Goal: Task Accomplishment & Management: Manage account settings

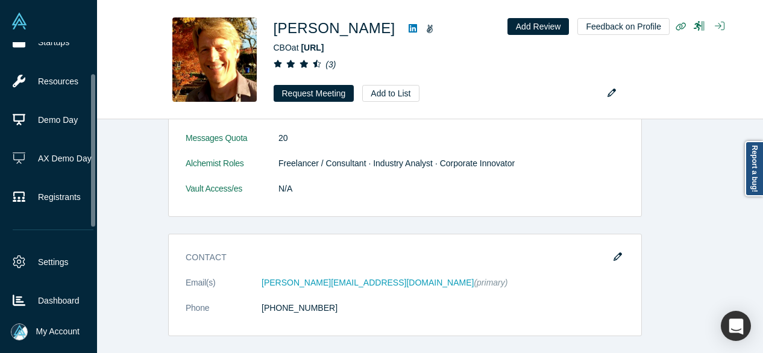
scroll to position [61, 0]
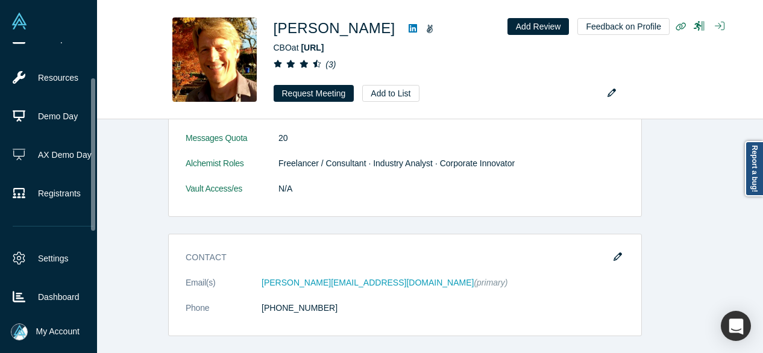
drag, startPoint x: 93, startPoint y: 180, endPoint x: 93, endPoint y: 215, distance: 35.0
click at [93, 215] on div at bounding box center [93, 154] width 4 height 152
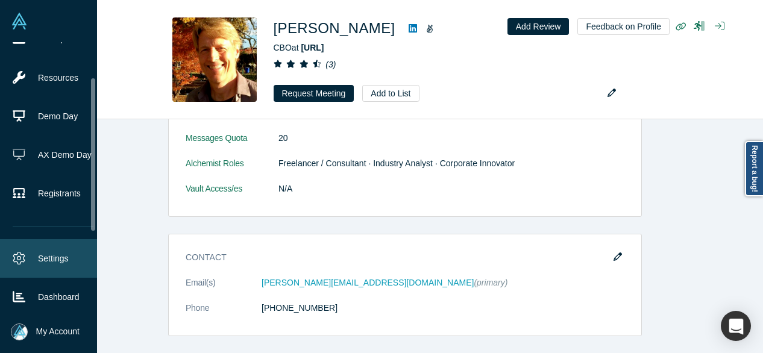
click at [51, 247] on link "Settings" at bounding box center [53, 258] width 106 height 39
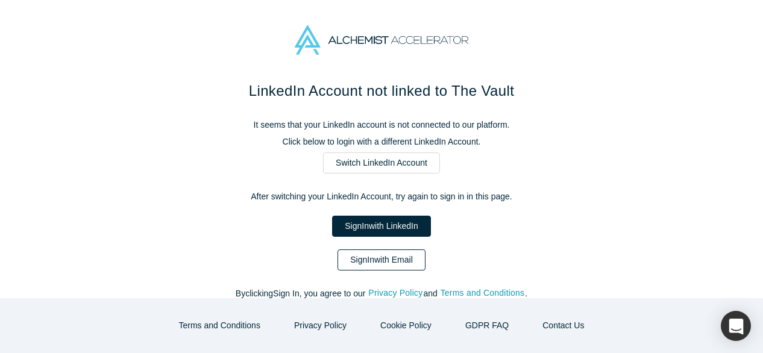
click at [363, 264] on link "Sign In with Email" at bounding box center [382, 260] width 88 height 21
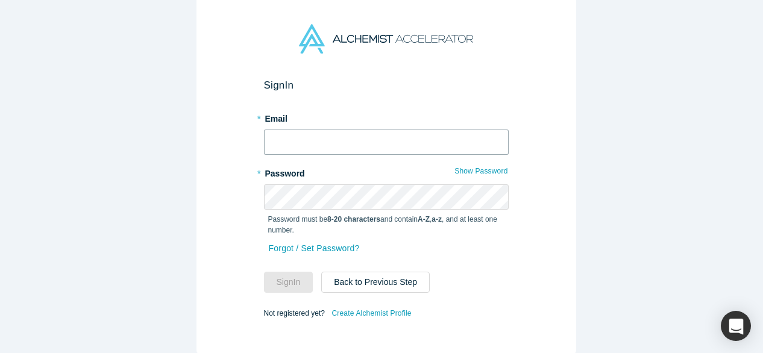
type input "mia@alchemistaccelerator.com"
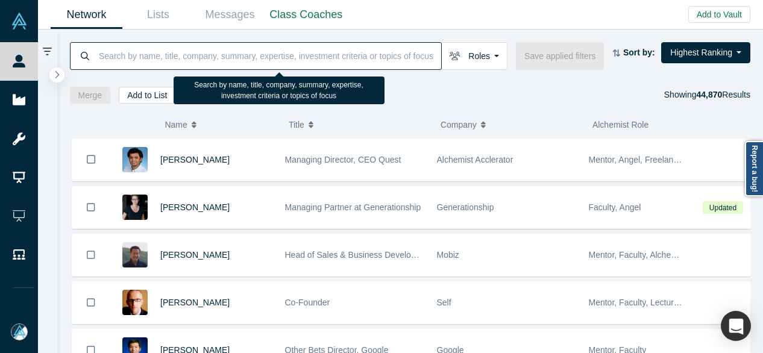
click at [118, 59] on input at bounding box center [270, 56] width 344 height 28
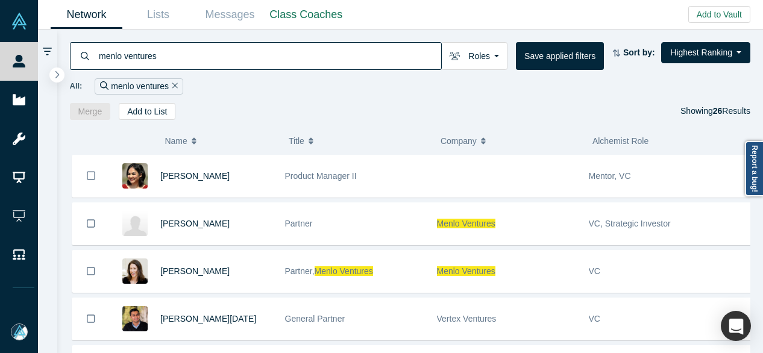
click at [761, 271] on div "( 0 ) Name Title Company Alchemist Role Bhavna Muthangi Product Manager II Ment…" at bounding box center [410, 237] width 706 height 234
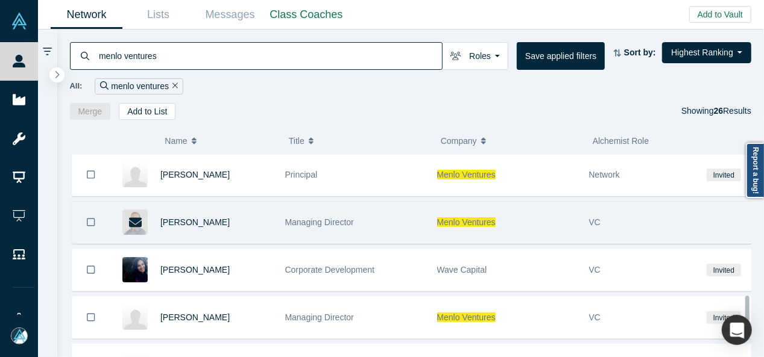
scroll to position [881, 0]
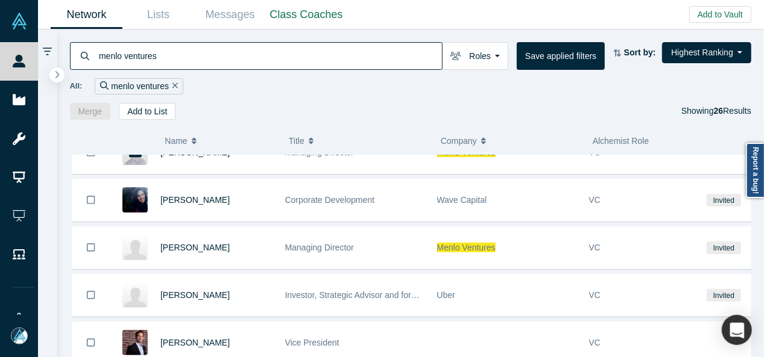
drag, startPoint x: 171, startPoint y: 60, endPoint x: 63, endPoint y: 55, distance: 108.0
click at [66, 54] on div "menlo ventures Roles Founders Faculty Mentors Alumni Mentor Angels VCs Corporat…" at bounding box center [410, 75] width 707 height 90
paste input "joff redfern"
type input "joff redfern"
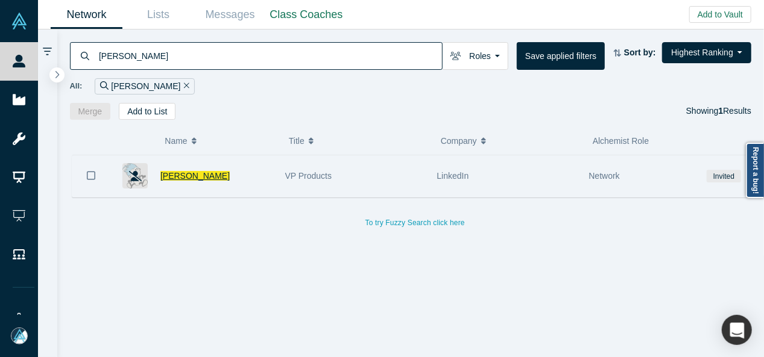
click at [194, 177] on span "Joff Redfern" at bounding box center [194, 176] width 69 height 10
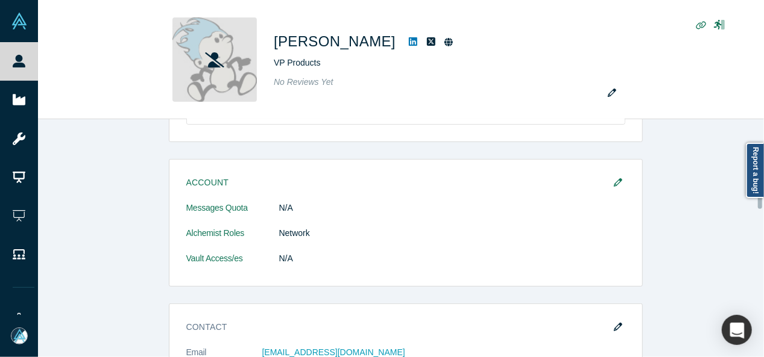
scroll to position [241, 0]
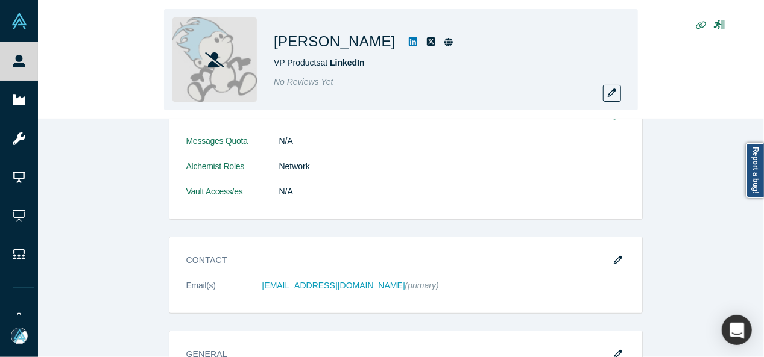
click at [60, 85] on div "Joff Redfern VP Products at LinkedIn No Reviews Yet" at bounding box center [401, 60] width 726 height 119
drag, startPoint x: 353, startPoint y: 44, endPoint x: 271, endPoint y: 43, distance: 82.6
click at [271, 43] on div "Joff Redfern VP Products at LinkedIn No Reviews Yet" at bounding box center [401, 59] width 474 height 101
copy div "Joff Redfern"
click at [115, 76] on div "Joff Redfern VP Products at LinkedIn No Reviews Yet" at bounding box center [401, 60] width 726 height 119
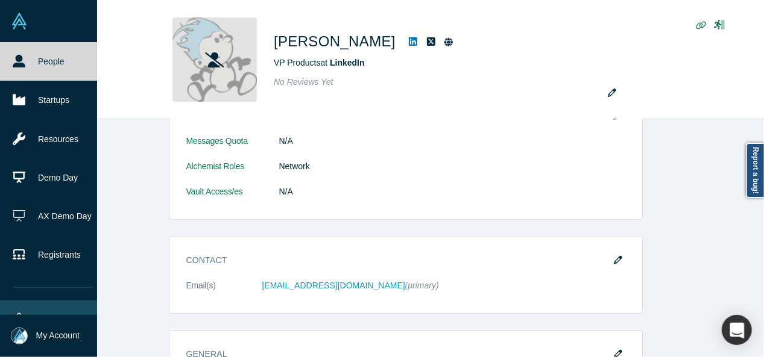
click at [25, 312] on link "Settings" at bounding box center [53, 320] width 106 height 39
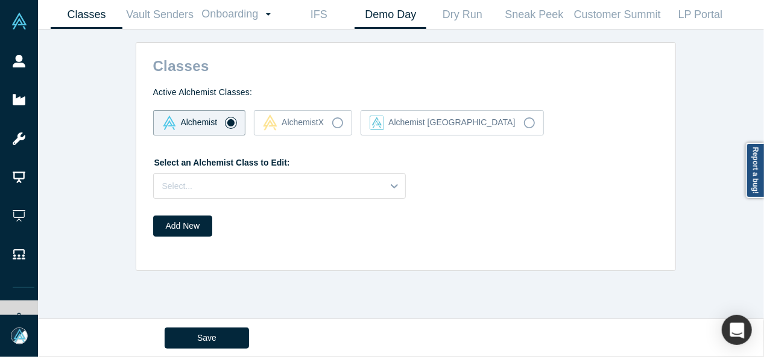
click at [369, 11] on link "Demo Day" at bounding box center [390, 15] width 72 height 28
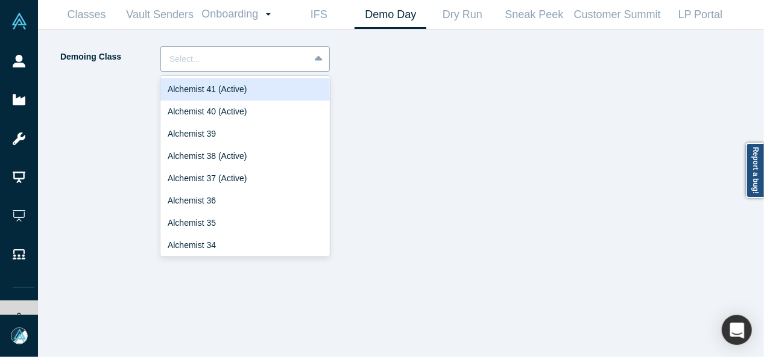
click at [252, 66] on div at bounding box center [234, 59] width 131 height 15
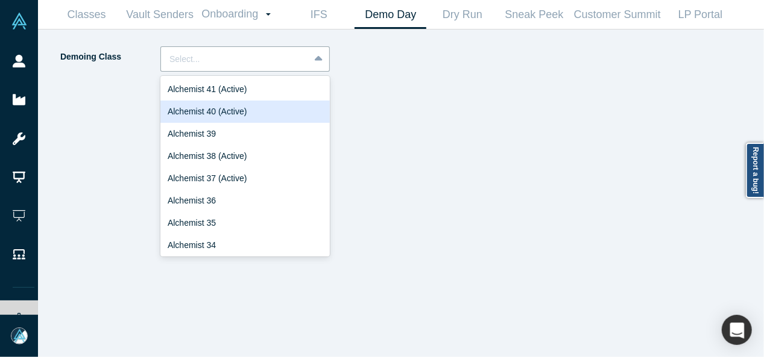
click at [242, 113] on div "Alchemist 40 (Active)" at bounding box center [244, 112] width 169 height 22
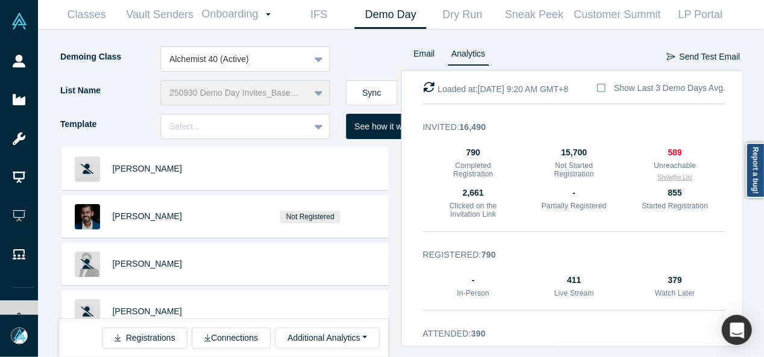
click at [658, 179] on button "Show the List" at bounding box center [675, 177] width 34 height 9
click at [669, 180] on button "Hide the List" at bounding box center [675, 177] width 32 height 9
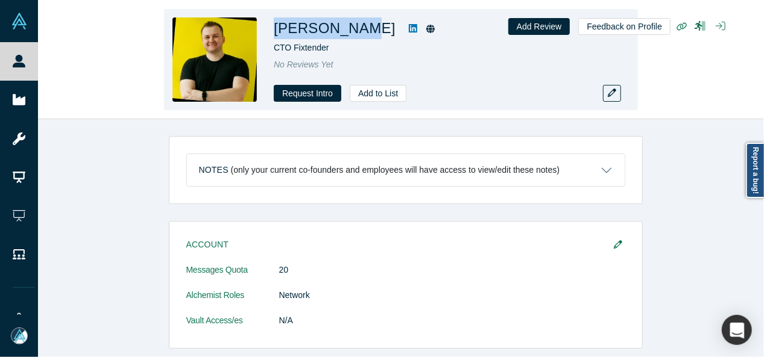
drag, startPoint x: 272, startPoint y: 32, endPoint x: 344, endPoint y: 42, distance: 73.0
click at [350, 39] on div "Sergei Wing CTO Fixtender No Reviews Yet Request Intro Add to List" at bounding box center [401, 59] width 474 height 101
copy h1 "Sergei Wing"
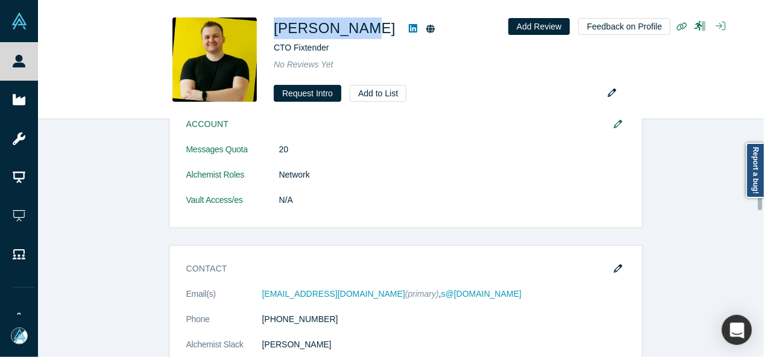
scroll to position [181, 0]
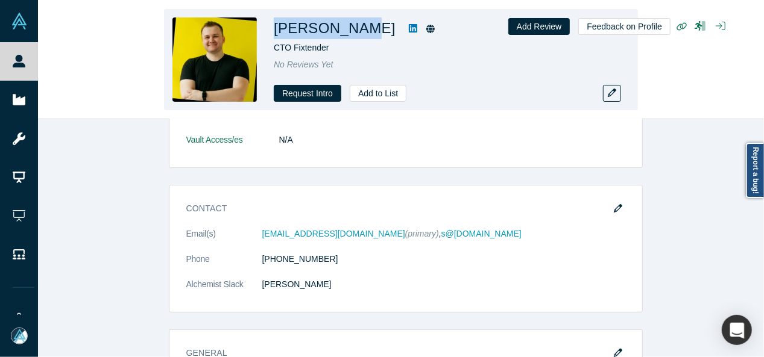
copy h1 "Sergei Wing"
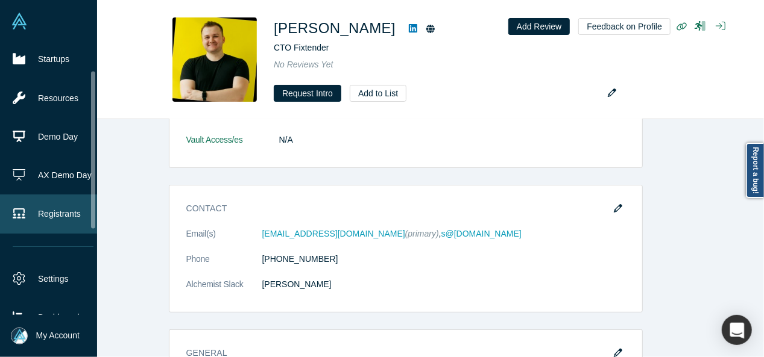
scroll to position [60, 0]
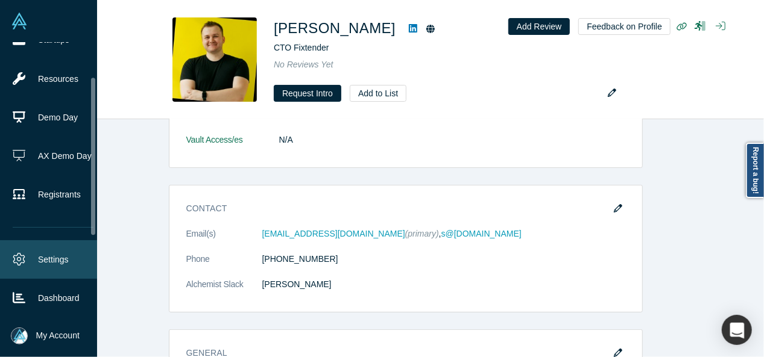
click at [52, 251] on link "Settings" at bounding box center [53, 259] width 106 height 39
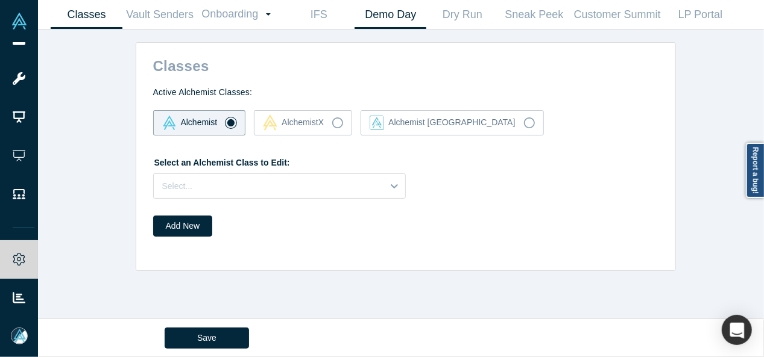
click at [387, 21] on link "Demo Day" at bounding box center [390, 15] width 72 height 28
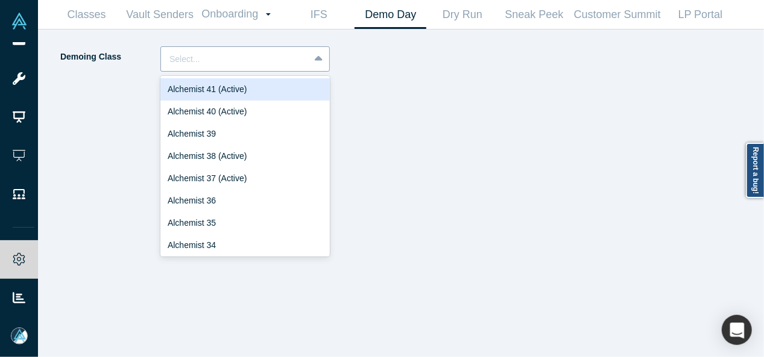
click at [195, 64] on div at bounding box center [234, 59] width 131 height 15
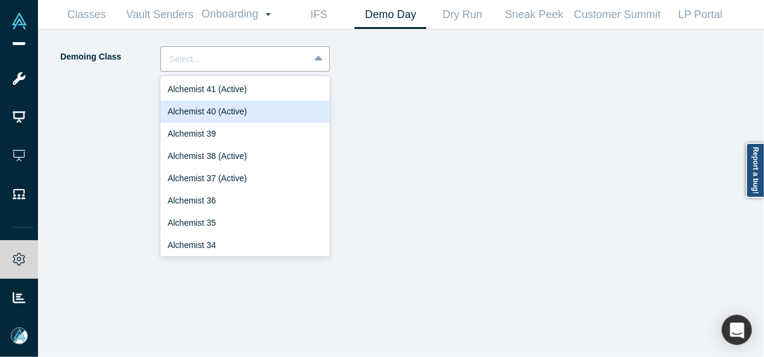
click at [203, 115] on div "Alchemist 40 (Active)" at bounding box center [244, 112] width 169 height 22
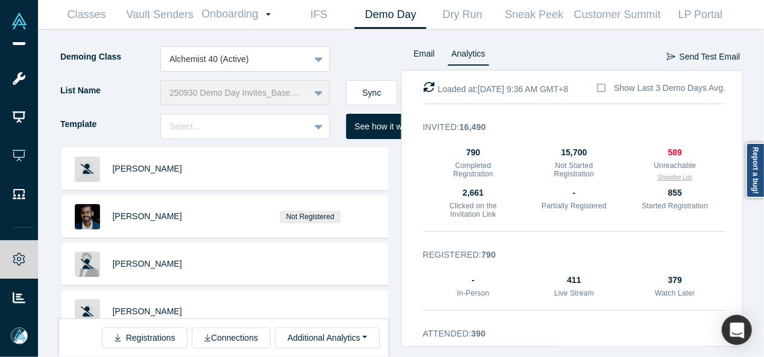
click at [666, 177] on button "Show the List" at bounding box center [675, 177] width 34 height 9
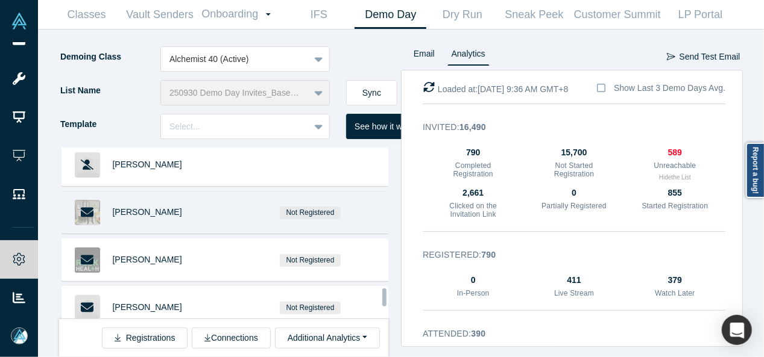
scroll to position [2459, 0]
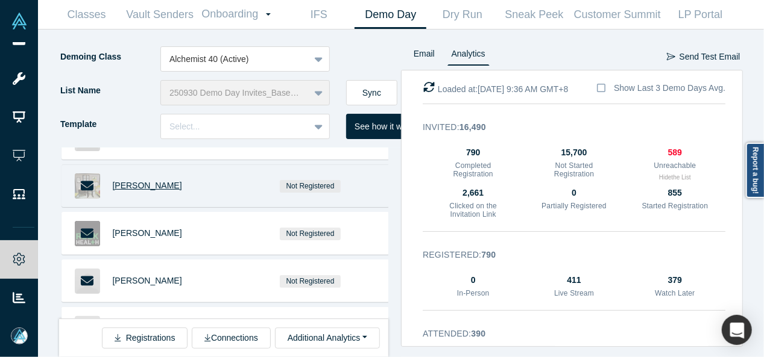
click at [140, 181] on span "Gustavo Aray" at bounding box center [147, 186] width 69 height 10
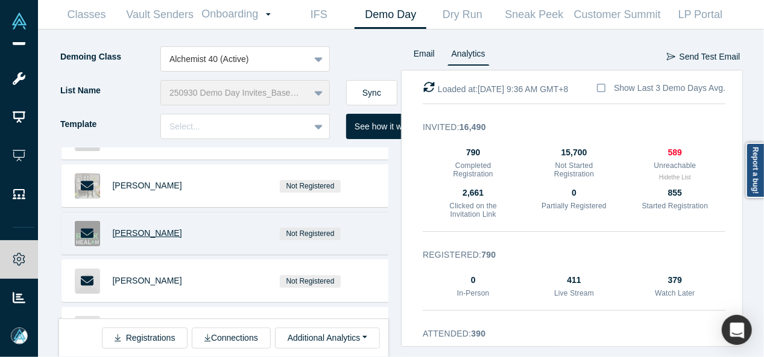
click at [138, 228] on span "[PERSON_NAME]" at bounding box center [147, 233] width 69 height 10
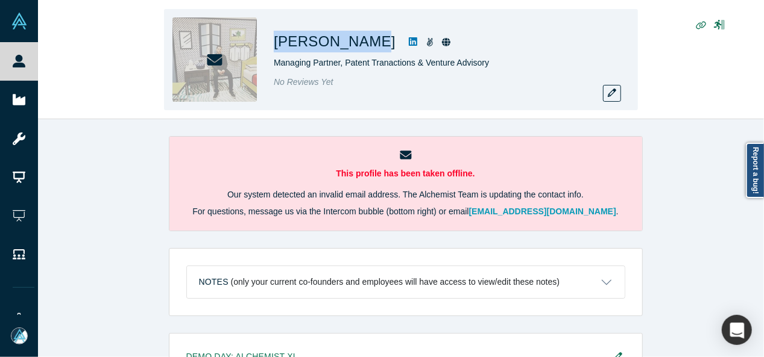
drag, startPoint x: 272, startPoint y: 43, endPoint x: 356, endPoint y: 48, distance: 84.6
click at [359, 52] on div "[PERSON_NAME] Managing Partner, Patent Tranactions & Venture Advisory No Review…" at bounding box center [401, 59] width 474 height 101
copy h1 "[PERSON_NAME]"
click at [606, 95] on button "button" at bounding box center [612, 93] width 18 height 17
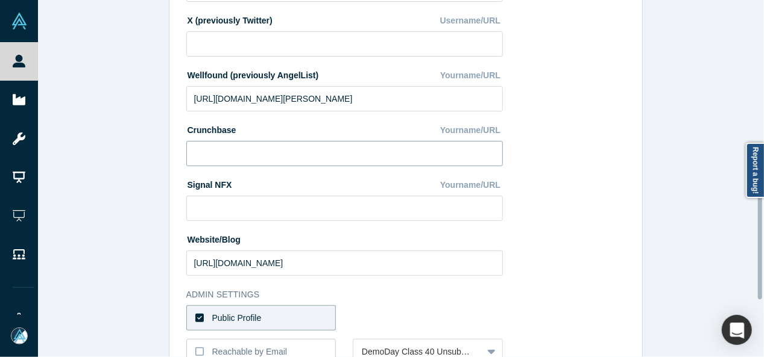
scroll to position [535, 0]
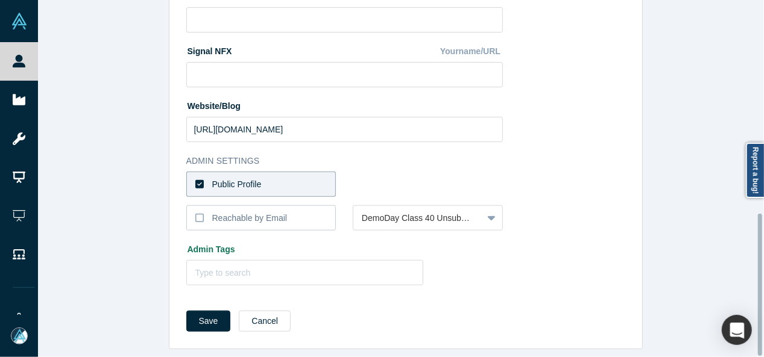
click at [250, 181] on div "Public Profile" at bounding box center [236, 184] width 49 height 13
click at [248, 178] on div "Public Profile" at bounding box center [236, 184] width 49 height 13
click at [0, 0] on input "Public Profile" at bounding box center [0, 0] width 0 height 0
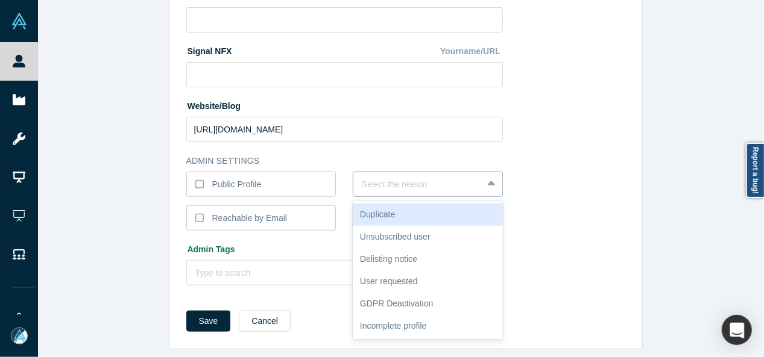
click at [378, 177] on div at bounding box center [418, 184] width 112 height 15
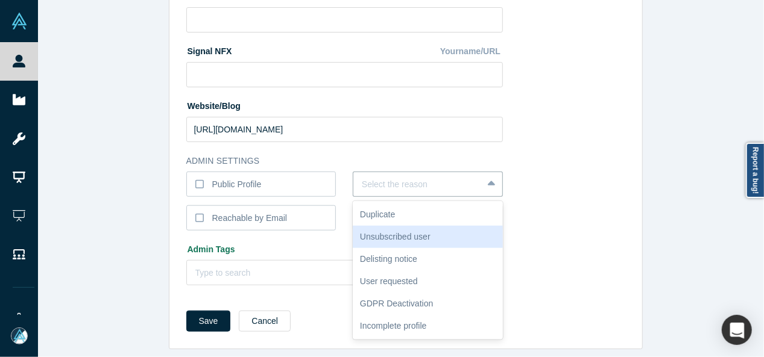
drag, startPoint x: 378, startPoint y: 228, endPoint x: 347, endPoint y: 242, distance: 33.7
click at [378, 228] on div "Unsubscribed user" at bounding box center [428, 237] width 150 height 22
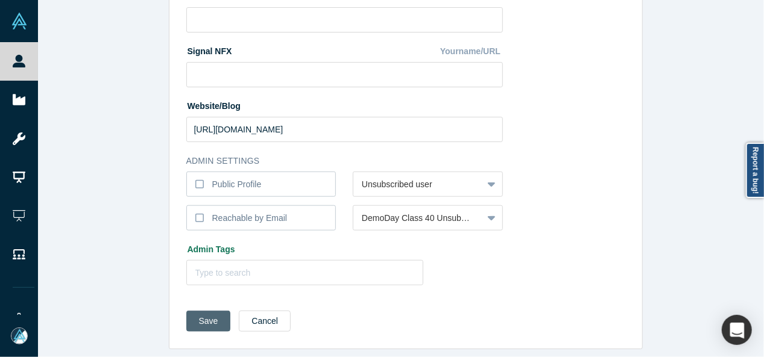
click at [192, 311] on button "Save" at bounding box center [208, 321] width 45 height 21
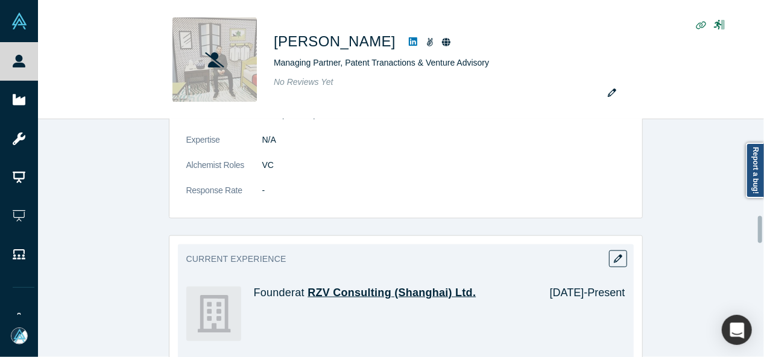
scroll to position [904, 0]
